Goal: Transaction & Acquisition: Purchase product/service

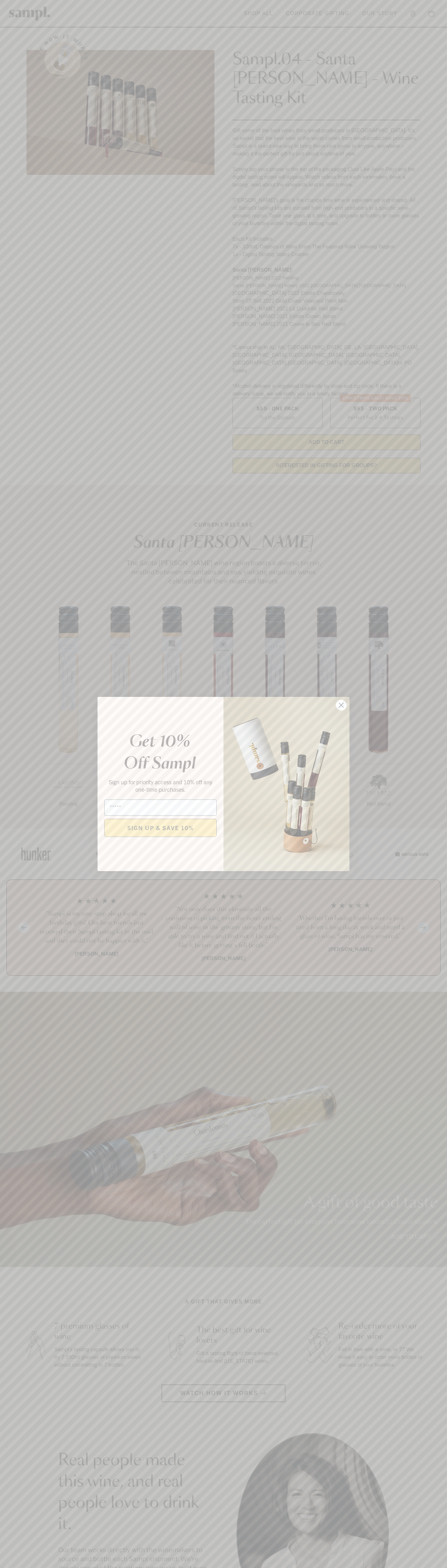
click at [341, 705] on icon "Close dialog" at bounding box center [341, 705] width 4 height 4
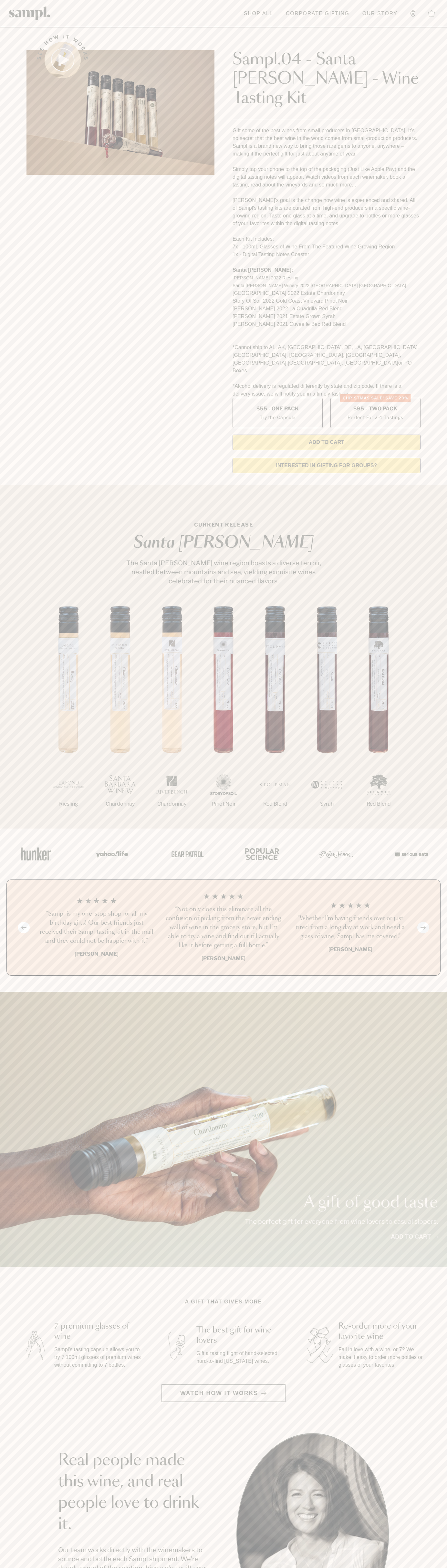
click at [441, 11] on header "Toggle navigation menu Shop All Corporate Gifting Our Story Account Story Shop …" at bounding box center [224, 13] width 447 height 27
click at [433, 314] on section "See how it works Sampl.04 - Santa Barbara - Wine Tasting Kit Gift some of the b…" at bounding box center [224, 252] width 447 height 453
click at [322, 1567] on html "Skip to main content Toggle navigation menu Shop All Corporate Gifting Our Stor…" at bounding box center [224, 1304] width 447 height 2608
click at [13, 356] on section "See how it works Sampl.04 - Santa Barbara - Wine Tasting Kit Gift some of the b…" at bounding box center [224, 252] width 447 height 453
click at [375, 398] on label "Christmas SALE! Save 20% $95 - Two Pack Perfect For 2-4 Tastings" at bounding box center [375, 413] width 90 height 30
